Goal: Transaction & Acquisition: Download file/media

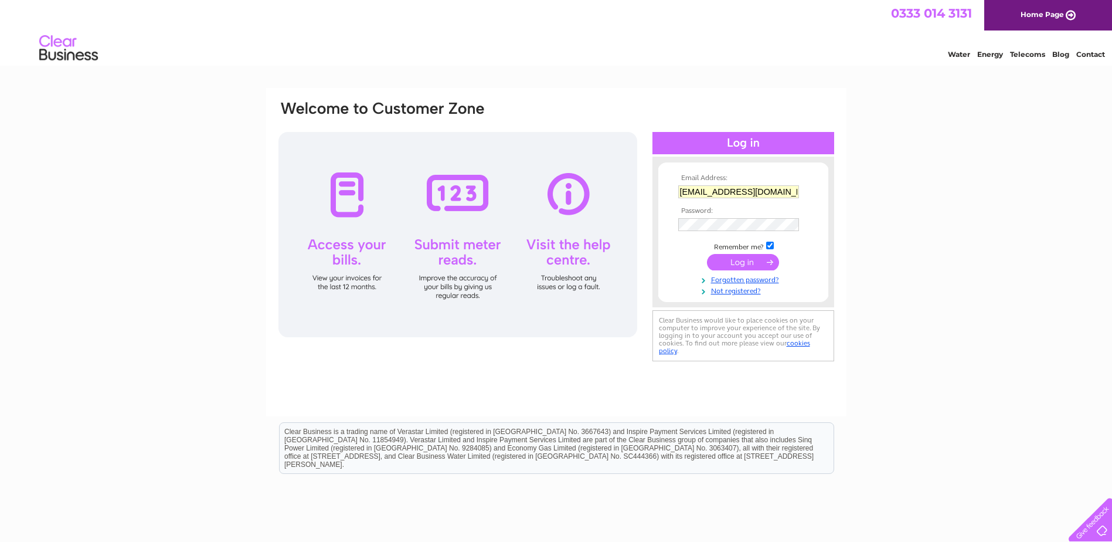
click at [729, 259] on input "submit" at bounding box center [743, 262] width 72 height 16
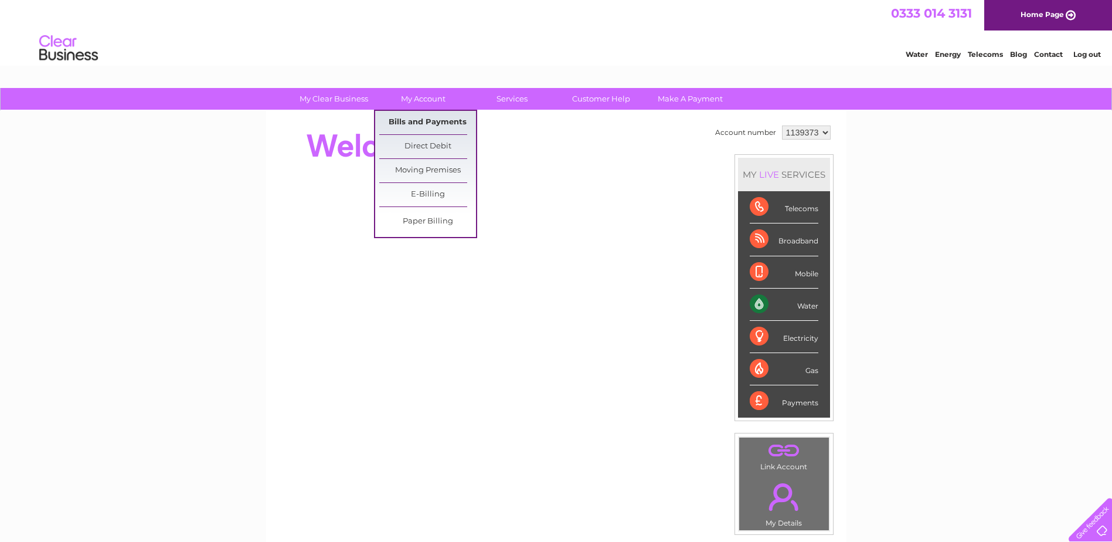
click at [415, 123] on link "Bills and Payments" at bounding box center [427, 122] width 97 height 23
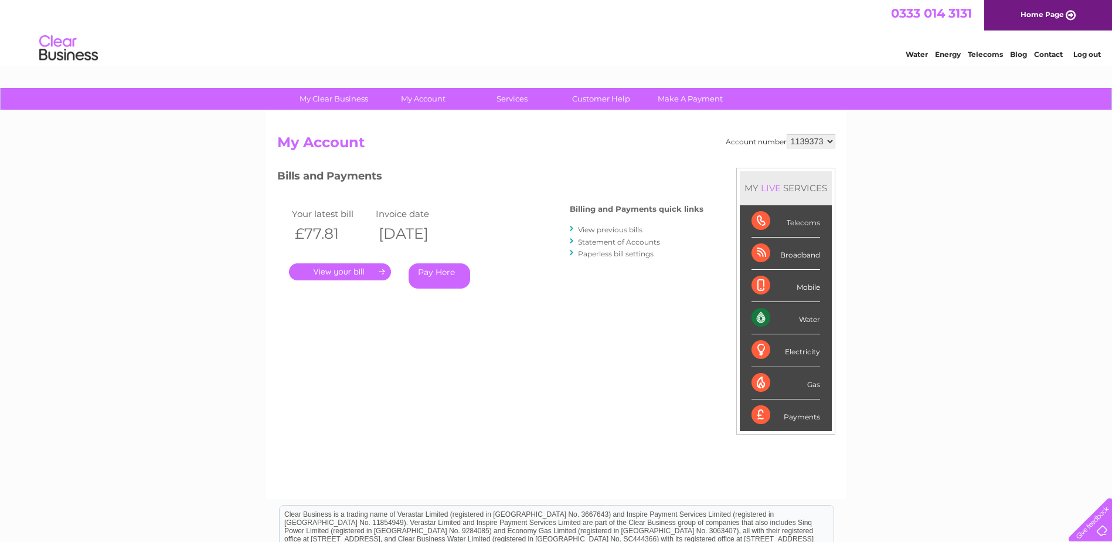
click at [335, 270] on link "." at bounding box center [340, 271] width 102 height 17
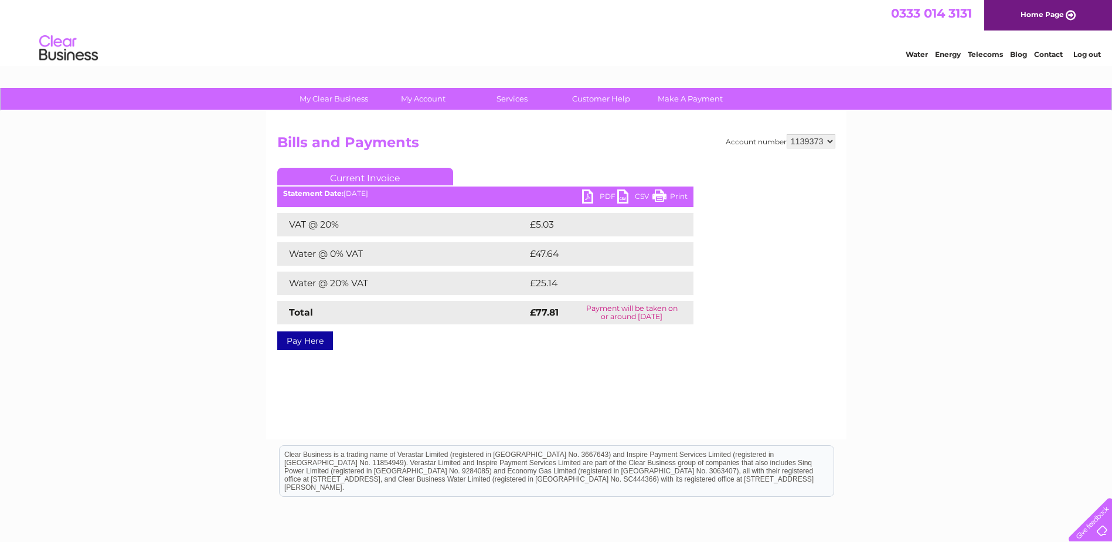
click at [592, 194] on link "PDF" at bounding box center [599, 197] width 35 height 17
click at [830, 141] on select "1139373 1139374" at bounding box center [811, 141] width 49 height 14
select select "1139374"
click at [787, 134] on select "1139373 1139374" at bounding box center [811, 141] width 49 height 14
click at [586, 201] on link "PDF" at bounding box center [599, 197] width 35 height 17
